Goal: Browse casually

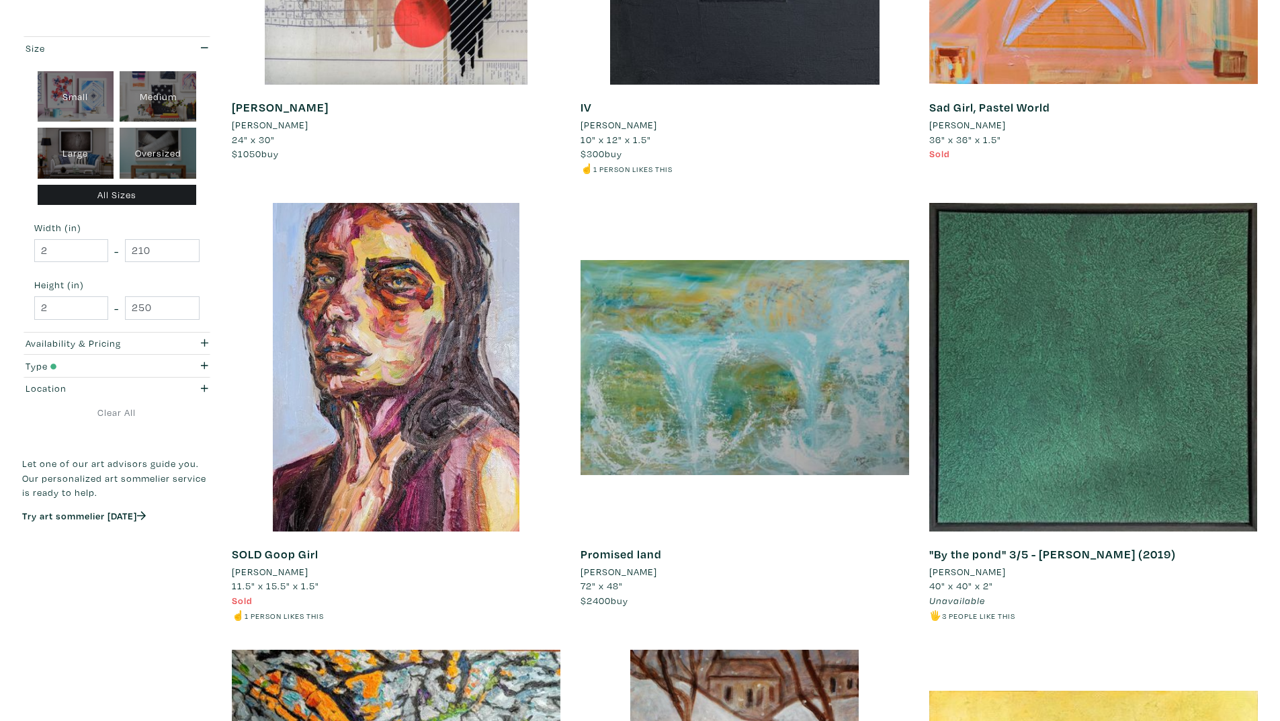
scroll to position [3225, 0]
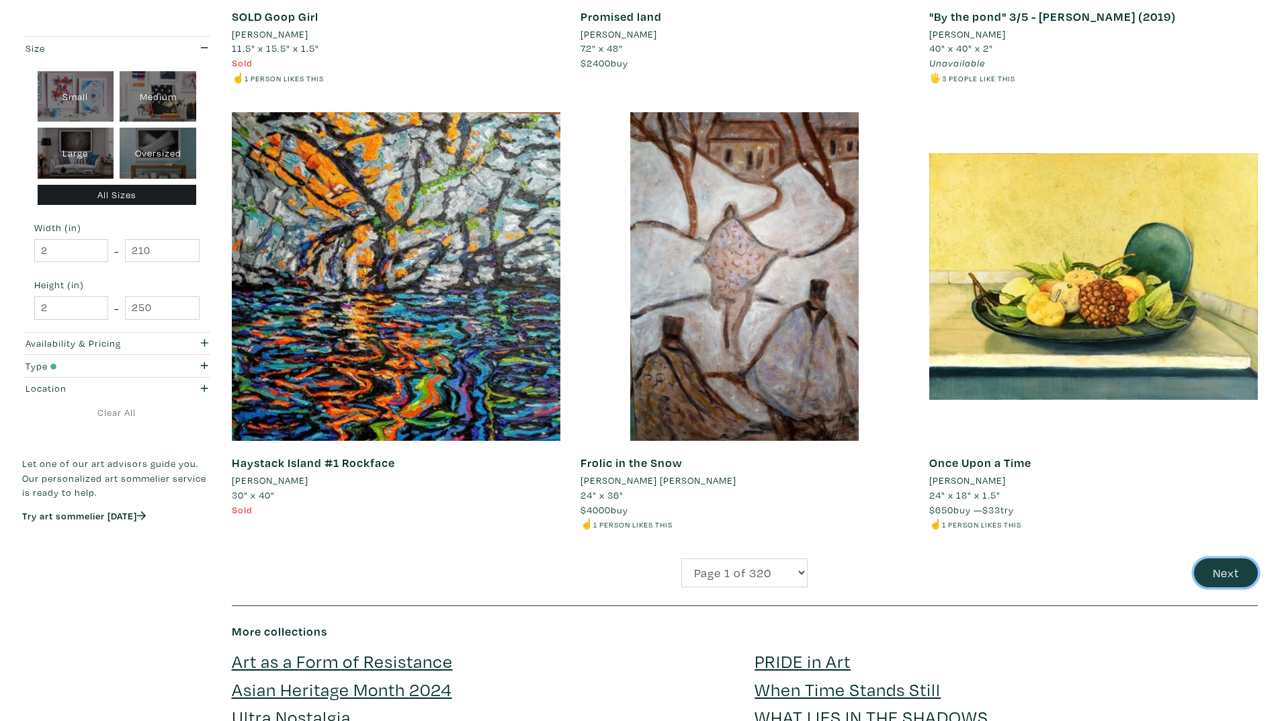
click at [1239, 580] on button "Next" at bounding box center [1226, 572] width 64 height 29
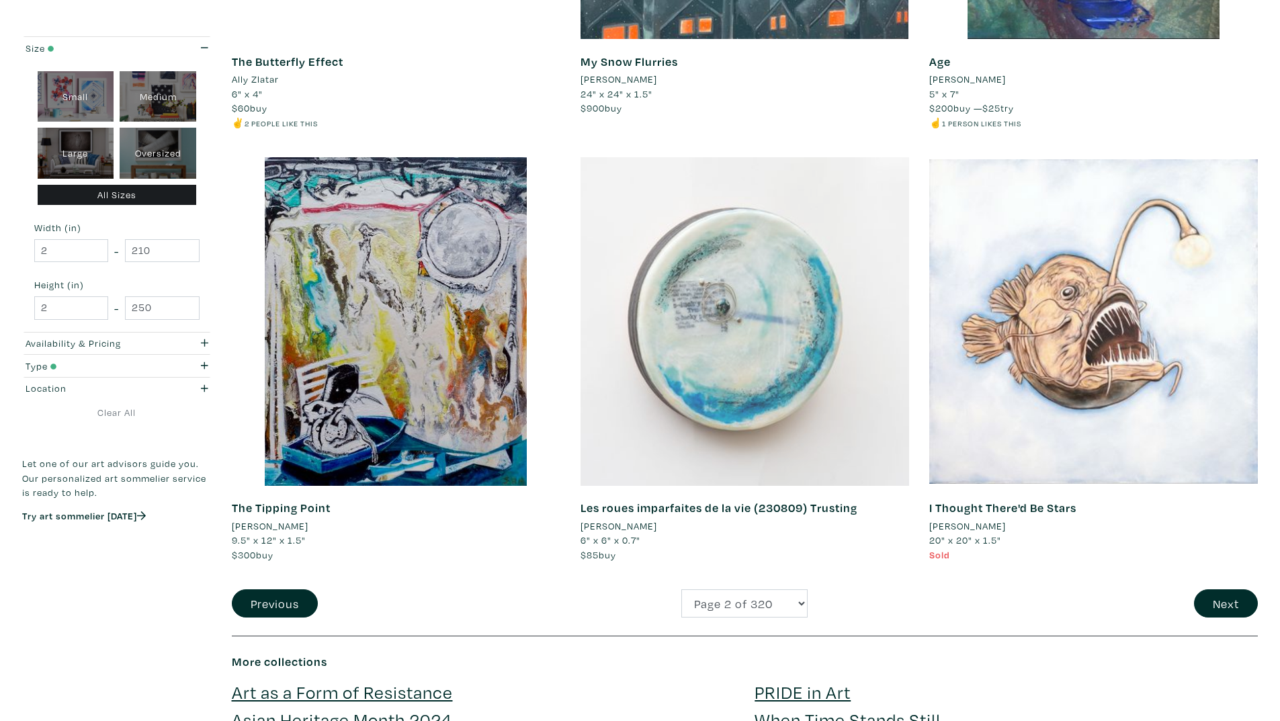
scroll to position [3494, 0]
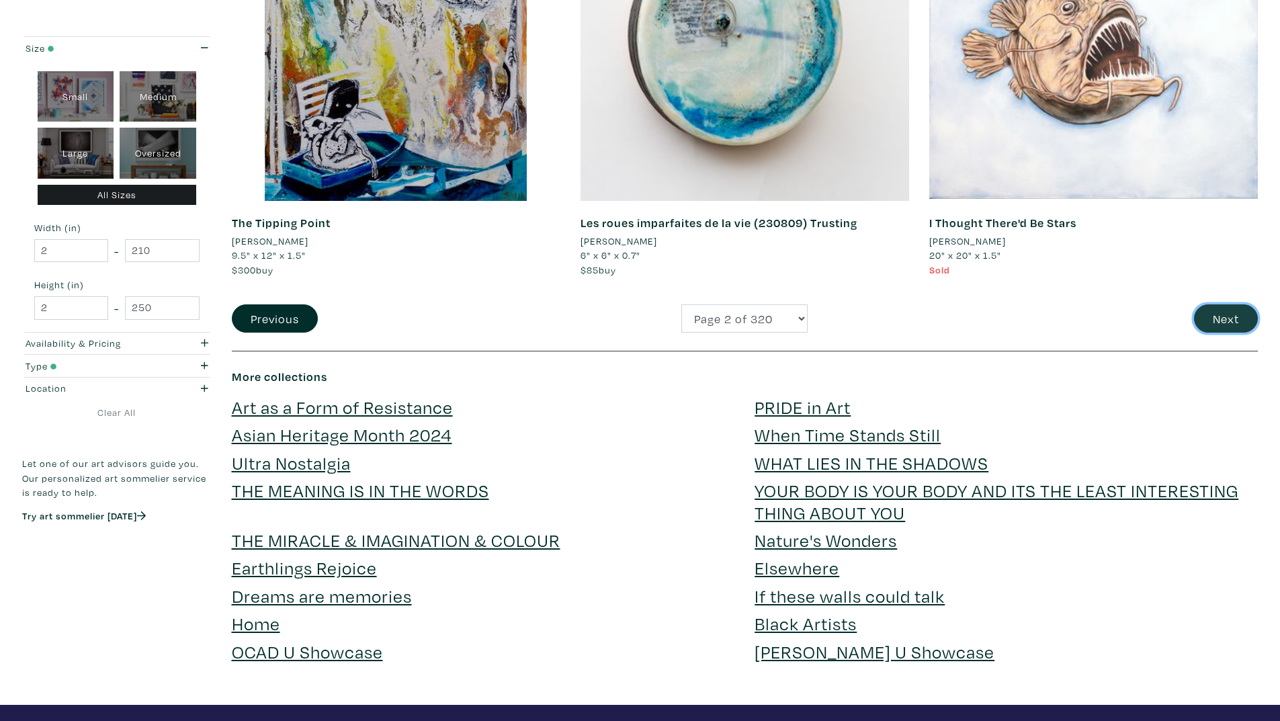
click at [1236, 304] on button "Next" at bounding box center [1226, 318] width 64 height 29
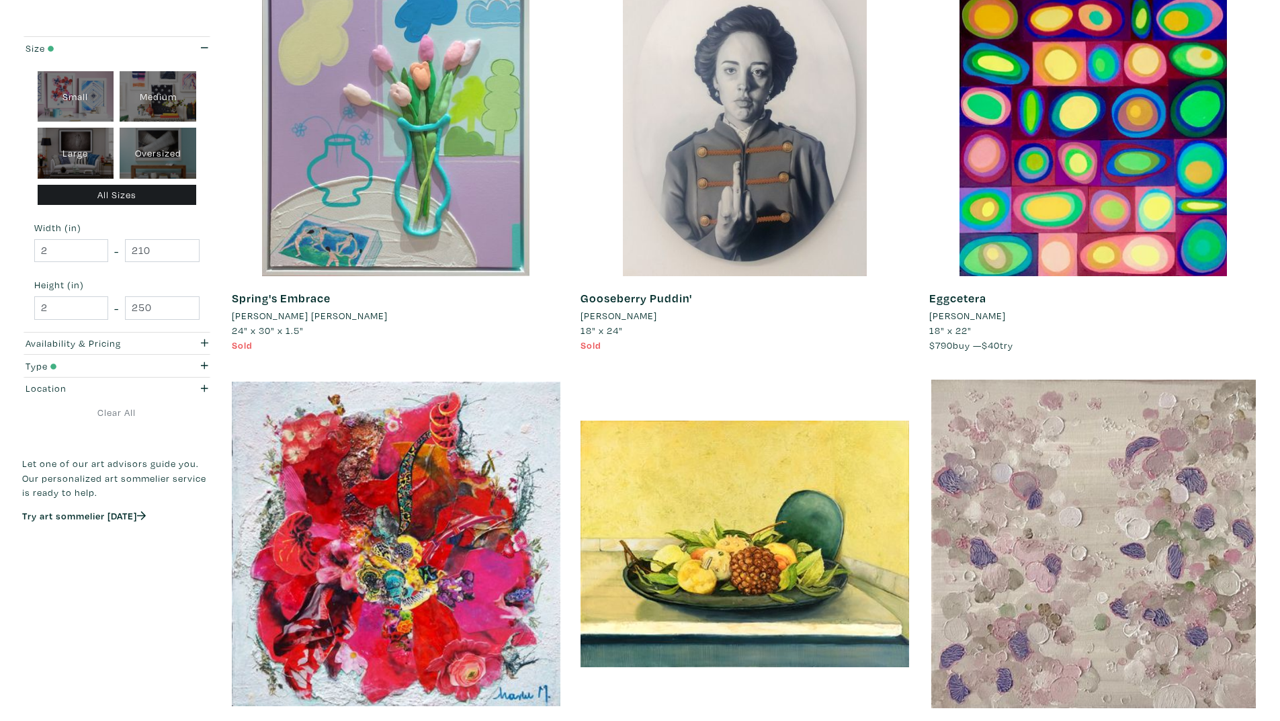
scroll to position [2956, 0]
